Goal: Answer question/provide support

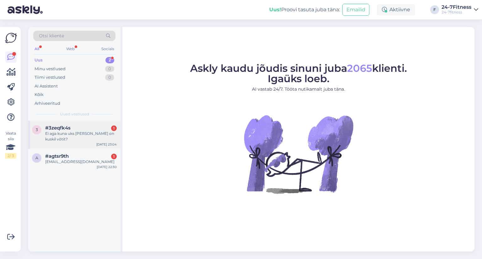
click at [73, 144] on div "3 #3zeqfk4s 1 Ei aga kuna uks [PERSON_NAME] on kuskil võtit? [DATE] 23:04" at bounding box center [74, 135] width 92 height 28
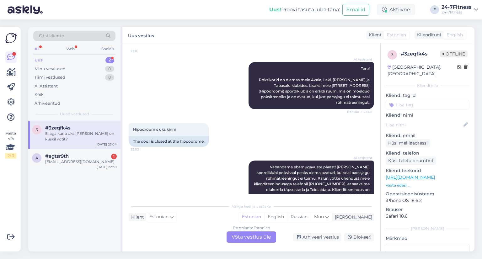
scroll to position [116, 0]
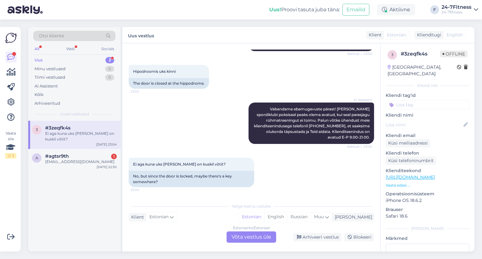
click at [238, 235] on div "Estonian to Estonian Võta vestlus üle" at bounding box center [252, 237] width 50 height 11
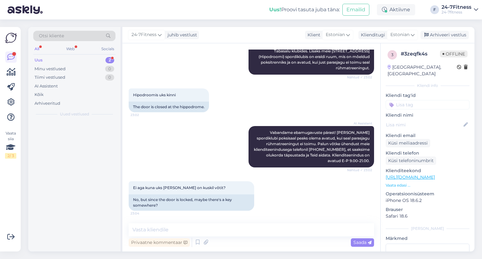
scroll to position [93, 0]
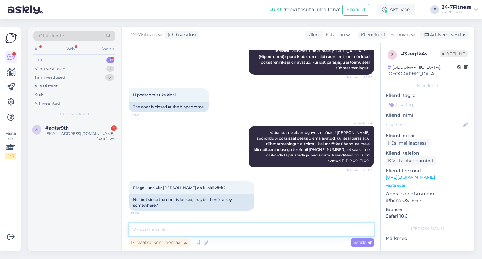
click at [146, 228] on textarea at bounding box center [252, 230] width 246 height 13
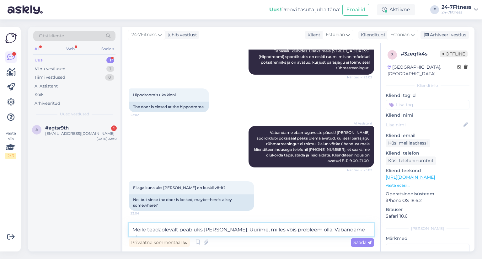
scroll to position [100, 0]
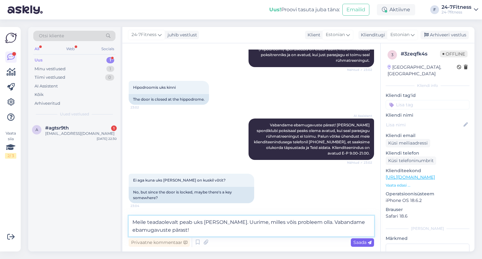
type textarea "Meile teadaolevalt peab uks [PERSON_NAME]. Uurime, milles võis probleem olla. V…"
click at [358, 241] on span "Saada" at bounding box center [363, 243] width 18 height 6
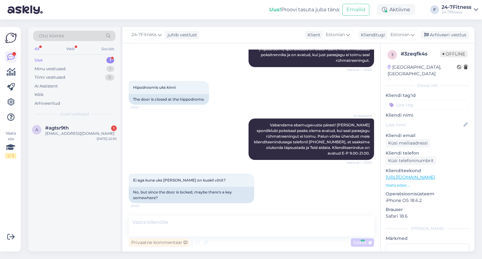
scroll to position [139, 0]
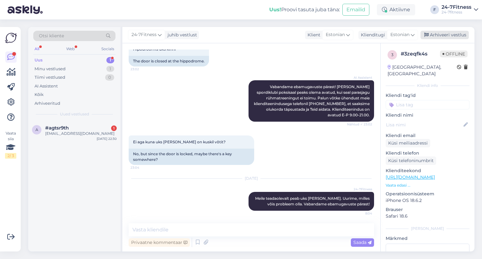
click at [438, 35] on div "Arhiveeri vestlus" at bounding box center [445, 35] width 48 height 8
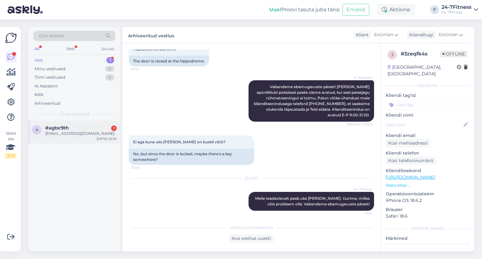
click at [90, 123] on div "a #agtsr9th 1 [EMAIL_ADDRESS][DOMAIN_NAME] [DATE] 22:30" at bounding box center [74, 132] width 92 height 23
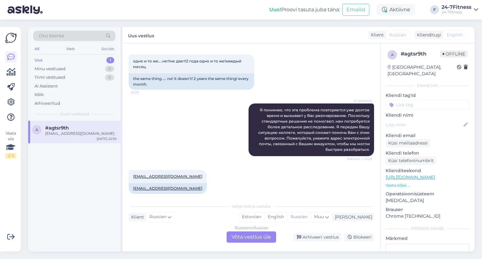
scroll to position [387, 0]
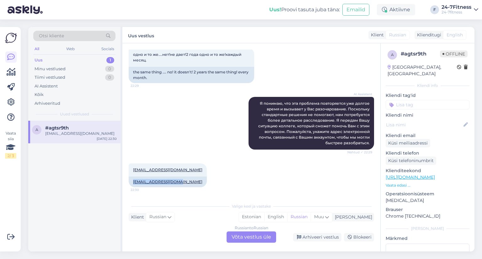
drag, startPoint x: 178, startPoint y: 184, endPoint x: 127, endPoint y: 187, distance: 51.0
click at [127, 187] on div "Vestlus algas [DATE] надо купить ещё 30 дней пакет,но ещё есть действующий.день…" at bounding box center [251, 147] width 258 height 208
click at [234, 236] on div "Russian to Russian Võta vestlus üle" at bounding box center [252, 237] width 50 height 11
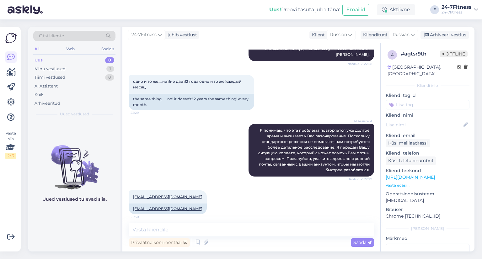
scroll to position [364, 0]
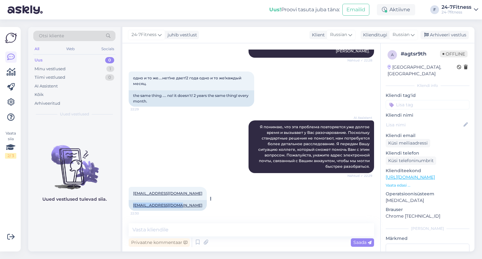
drag, startPoint x: 180, startPoint y: 205, endPoint x: 133, endPoint y: 207, distance: 46.5
click at [133, 207] on div "[EMAIL_ADDRESS][DOMAIN_NAME]" at bounding box center [168, 205] width 78 height 11
copy link "[EMAIL_ADDRESS][DOMAIN_NAME]"
click at [438, 35] on div "Arhiveeri vestlus" at bounding box center [445, 35] width 48 height 8
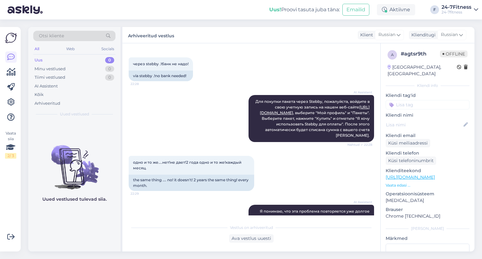
scroll to position [366, 0]
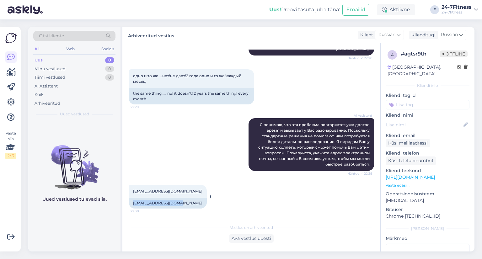
copy link "[EMAIL_ADDRESS][DOMAIN_NAME]"
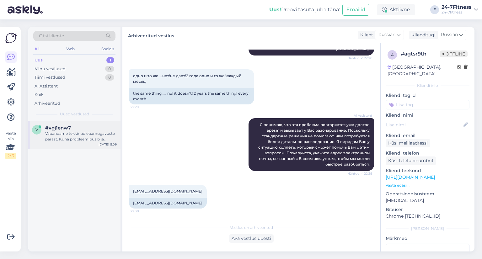
click at [57, 139] on div "Vabandame tekkinud ebamugavuste pärast. Kuna probleem püsib ja süsteem palub si…" at bounding box center [81, 136] width 72 height 11
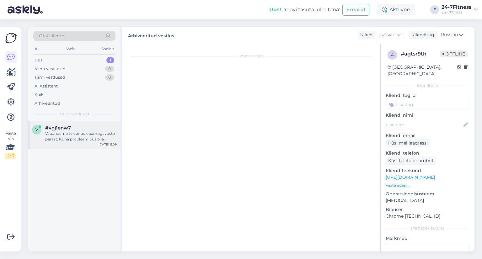
scroll to position [245, 0]
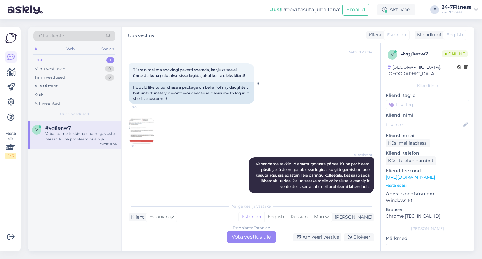
click at [183, 68] on span "Tütre nimel ma soovingi paketti soetada, kahjuks see ei õnnestu kuna palutakse …" at bounding box center [189, 73] width 112 height 10
click at [129, 118] on img at bounding box center [141, 130] width 25 height 25
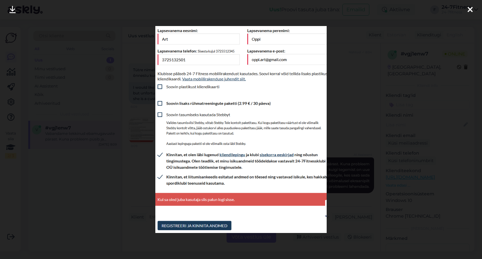
click at [100, 24] on div at bounding box center [241, 129] width 482 height 259
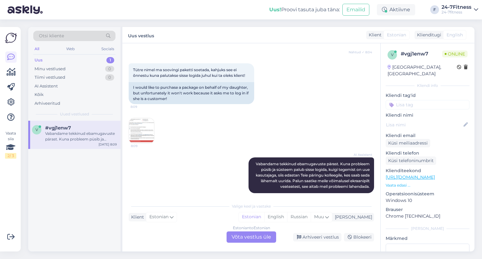
click at [246, 232] on div "Estonian to Estonian Võta vestlus üle" at bounding box center [252, 237] width 50 height 11
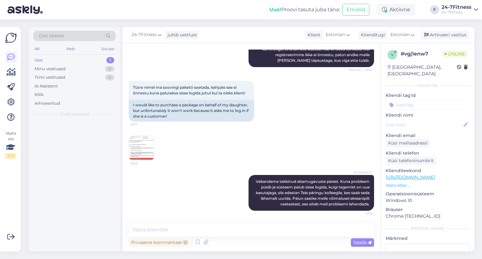
scroll to position [221, 0]
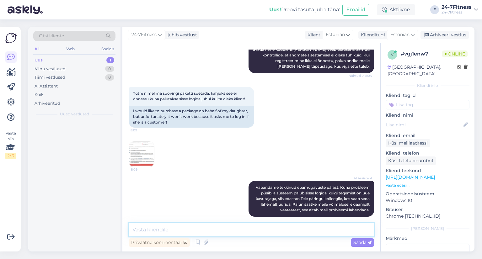
click at [172, 229] on textarea at bounding box center [252, 230] width 246 height 13
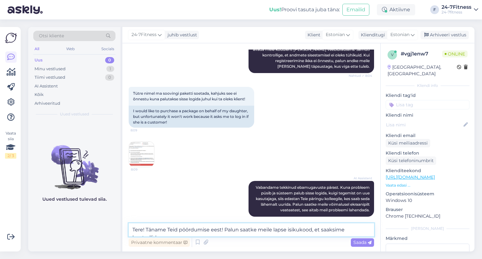
scroll to position [229, 0]
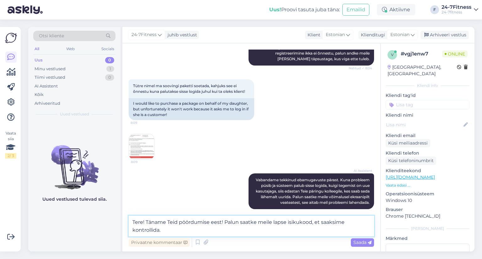
type textarea "Tere! Täname Teid pöördumise eest! Palun saatke meile lapse isikukood, et saaks…"
click at [142, 136] on img at bounding box center [141, 146] width 25 height 25
click at [349, 243] on div "Privaatne kommentaar Saada" at bounding box center [252, 243] width 246 height 12
click at [351, 243] on div "Saada" at bounding box center [362, 243] width 23 height 8
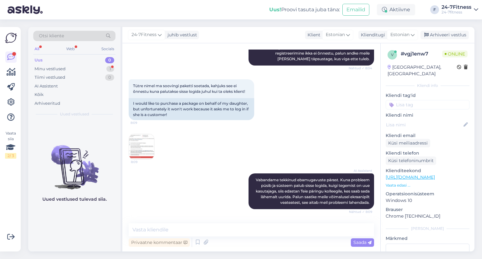
scroll to position [281, 0]
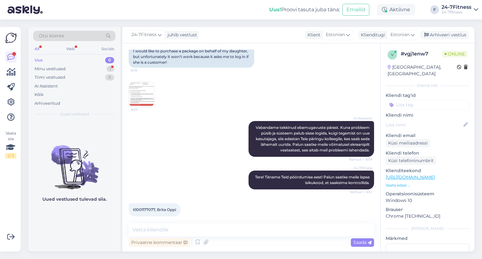
click at [136, 208] on span "61001177077, Brita Oppi" at bounding box center [154, 210] width 43 height 5
copy span "61001177077"
click at [196, 230] on textarea at bounding box center [252, 230] width 246 height 13
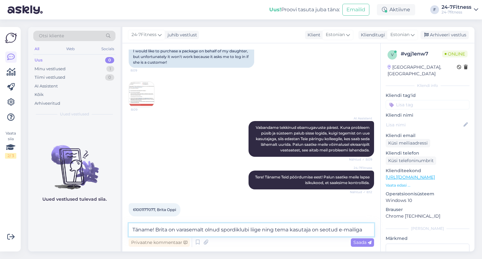
paste textarea "[DOMAIN_NAME][EMAIL_ADDRESS][DOMAIN_NAME]"
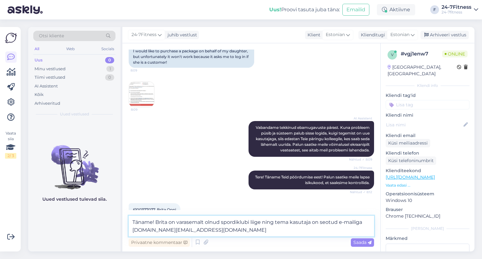
type textarea "Täname! Brita on varasemalt olnud spordiklubi liige ning tema kasutaja on seotu…"
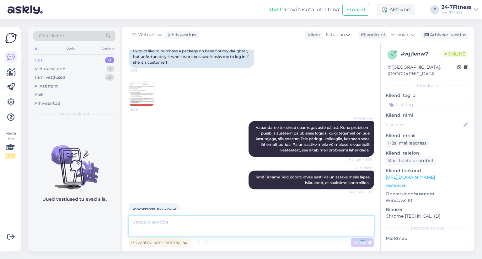
scroll to position [314, 0]
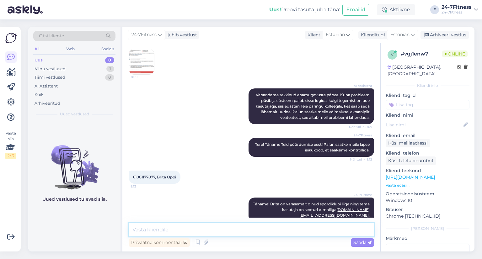
click at [211, 233] on textarea at bounding box center [252, 230] width 246 height 13
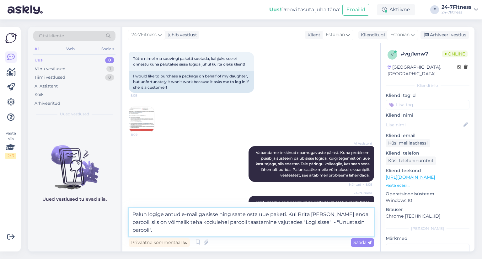
scroll to position [263, 0]
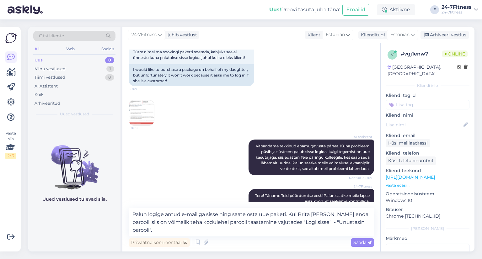
click at [142, 103] on img at bounding box center [141, 112] width 25 height 25
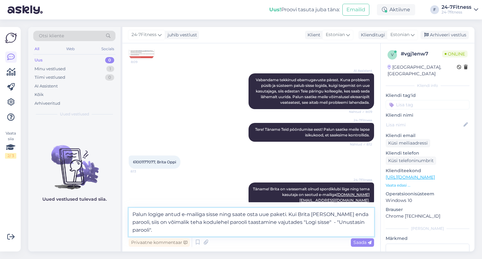
click at [369, 221] on textarea "Palun logige antud e-mailiga sisse ning saate osta uue paketi. Kui Brita [PERSO…" at bounding box center [252, 222] width 246 height 29
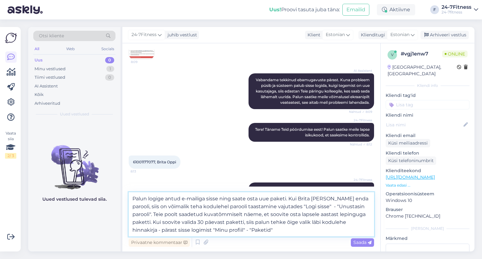
type textarea "Palun logige antud e-mailiga sisse ning saate osta uue paketi. Kui Brita [PERSO…"
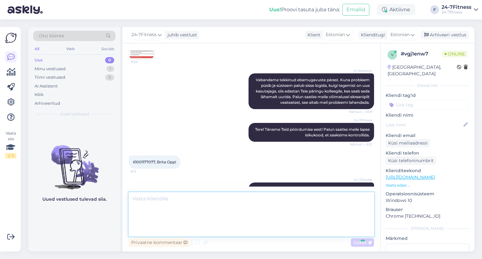
scroll to position [381, 0]
